Goal: Task Accomplishment & Management: Complete application form

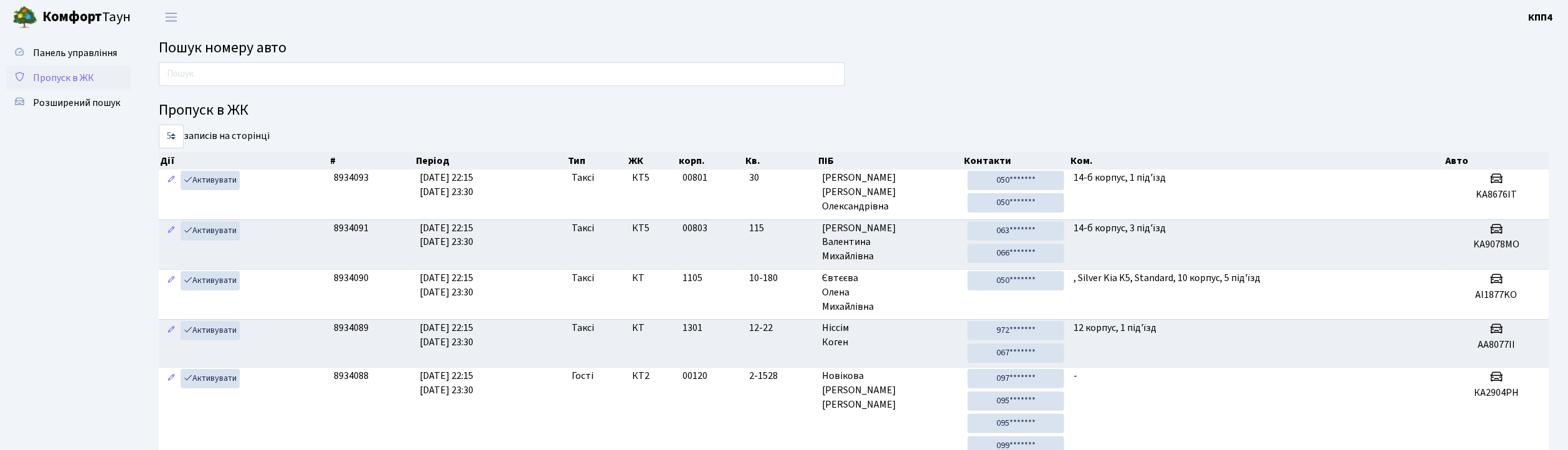
click at [43, 73] on span "Пропуск в ЖК" at bounding box center [63, 78] width 61 height 13
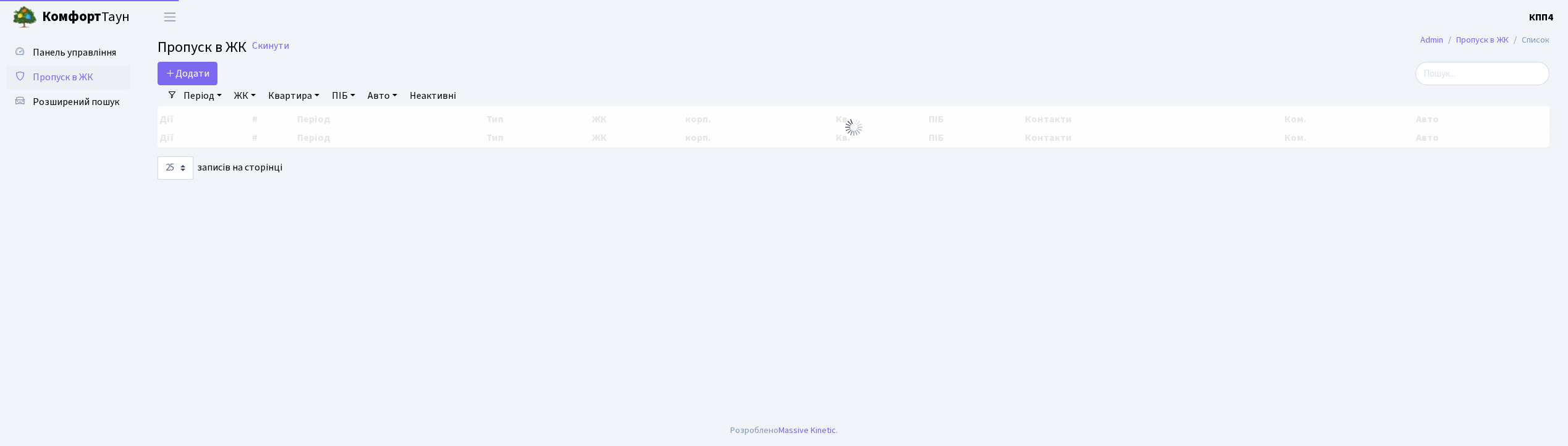
select select "25"
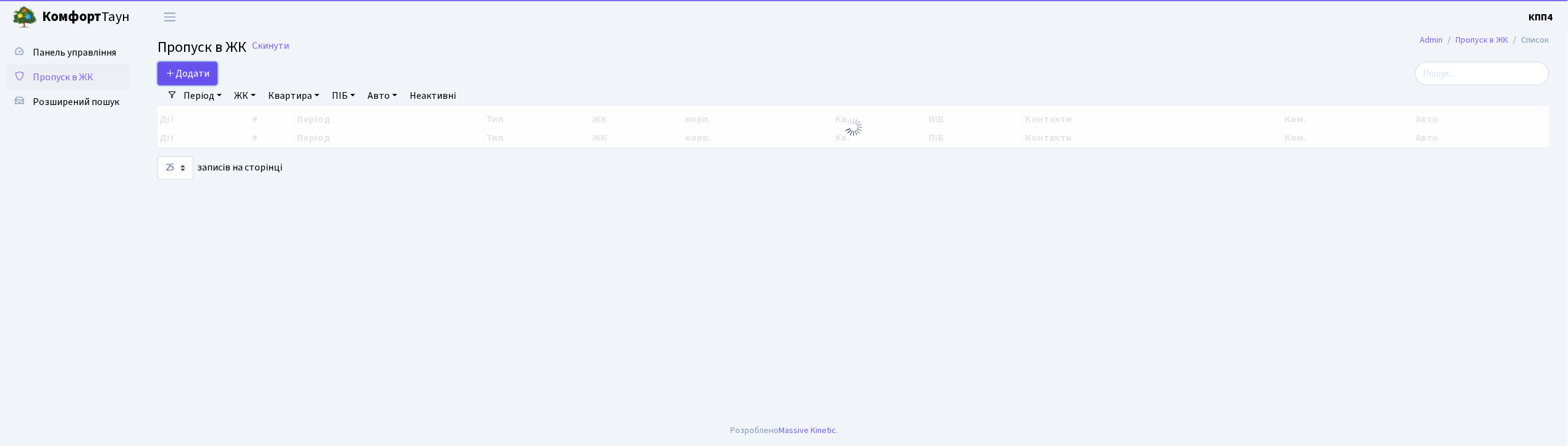
click at [191, 73] on span "Додати" at bounding box center [187, 74] width 44 height 13
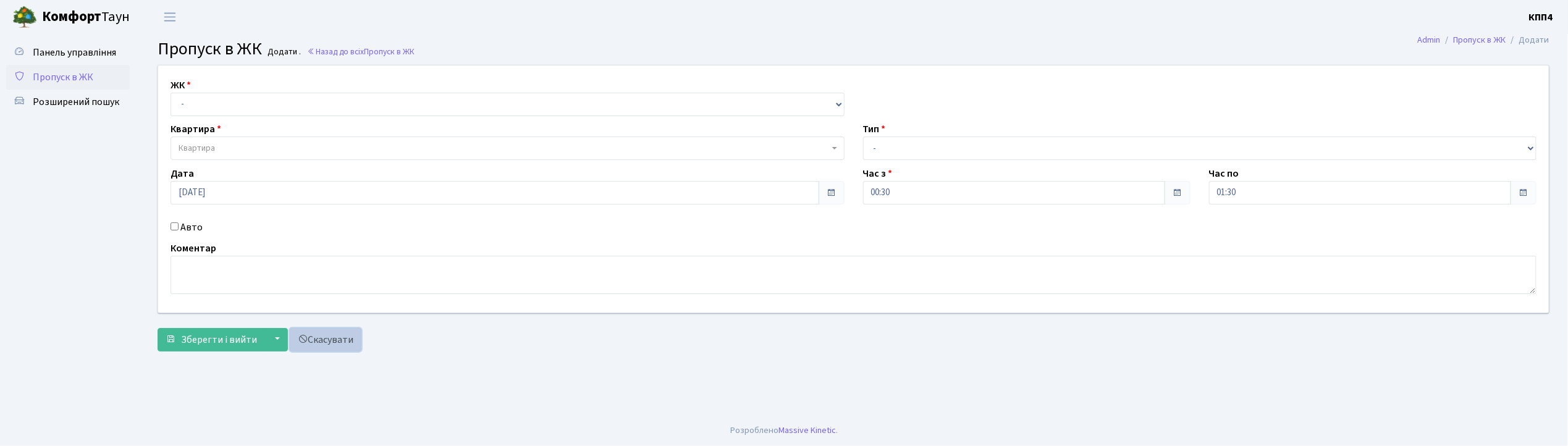
click at [327, 344] on link "Скасувати" at bounding box center [326, 339] width 72 height 23
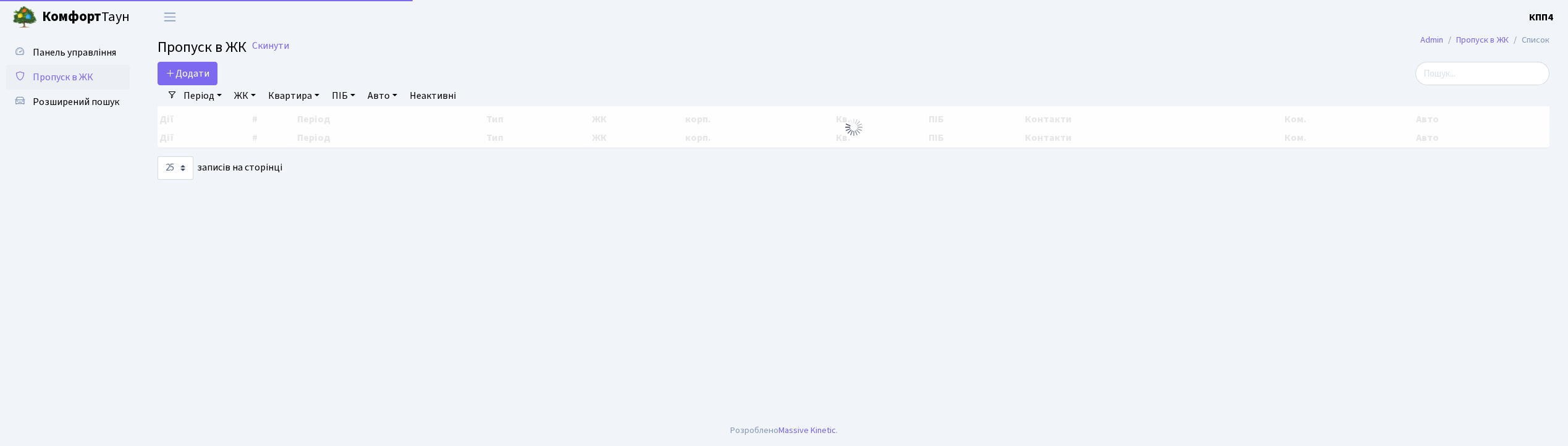
select select "25"
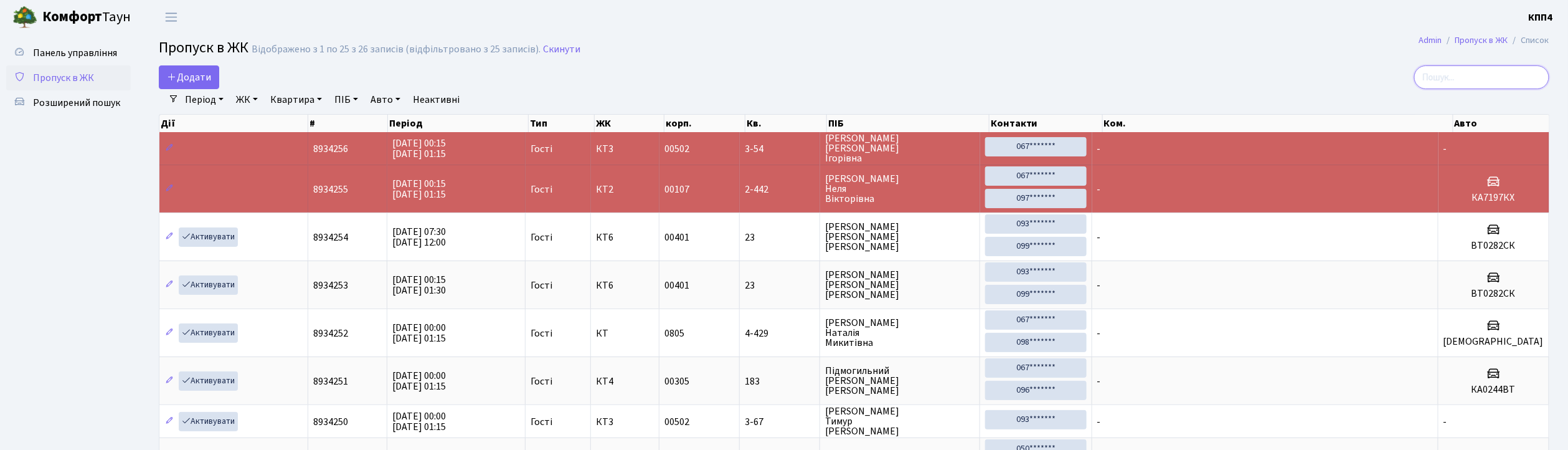
click at [1451, 71] on input "search" at bounding box center [1482, 77] width 135 height 23
